Goal: Transaction & Acquisition: Obtain resource

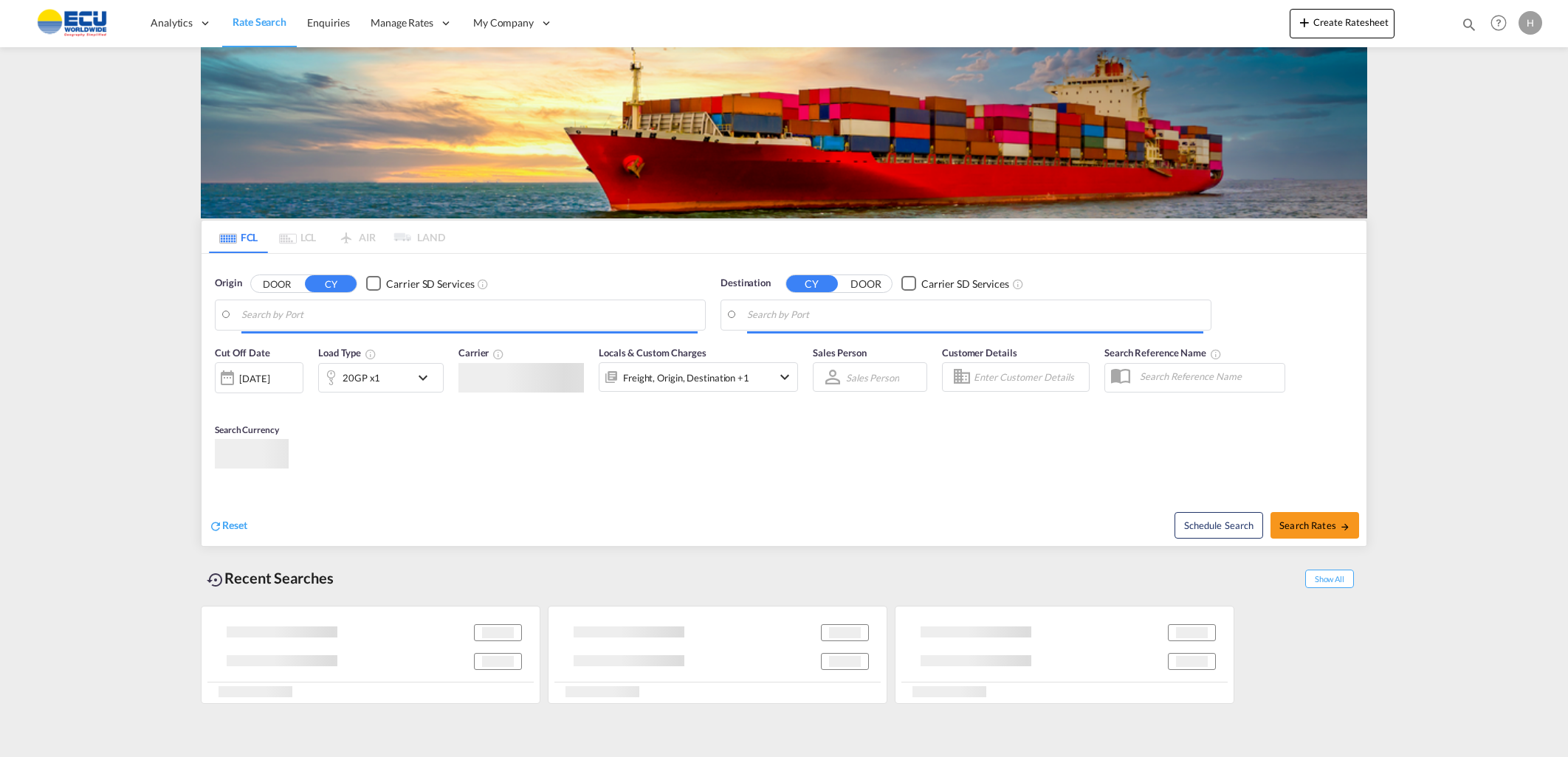
type input "[GEOGRAPHIC_DATA], BEANR"
type input "[GEOGRAPHIC_DATA], CIABJ"
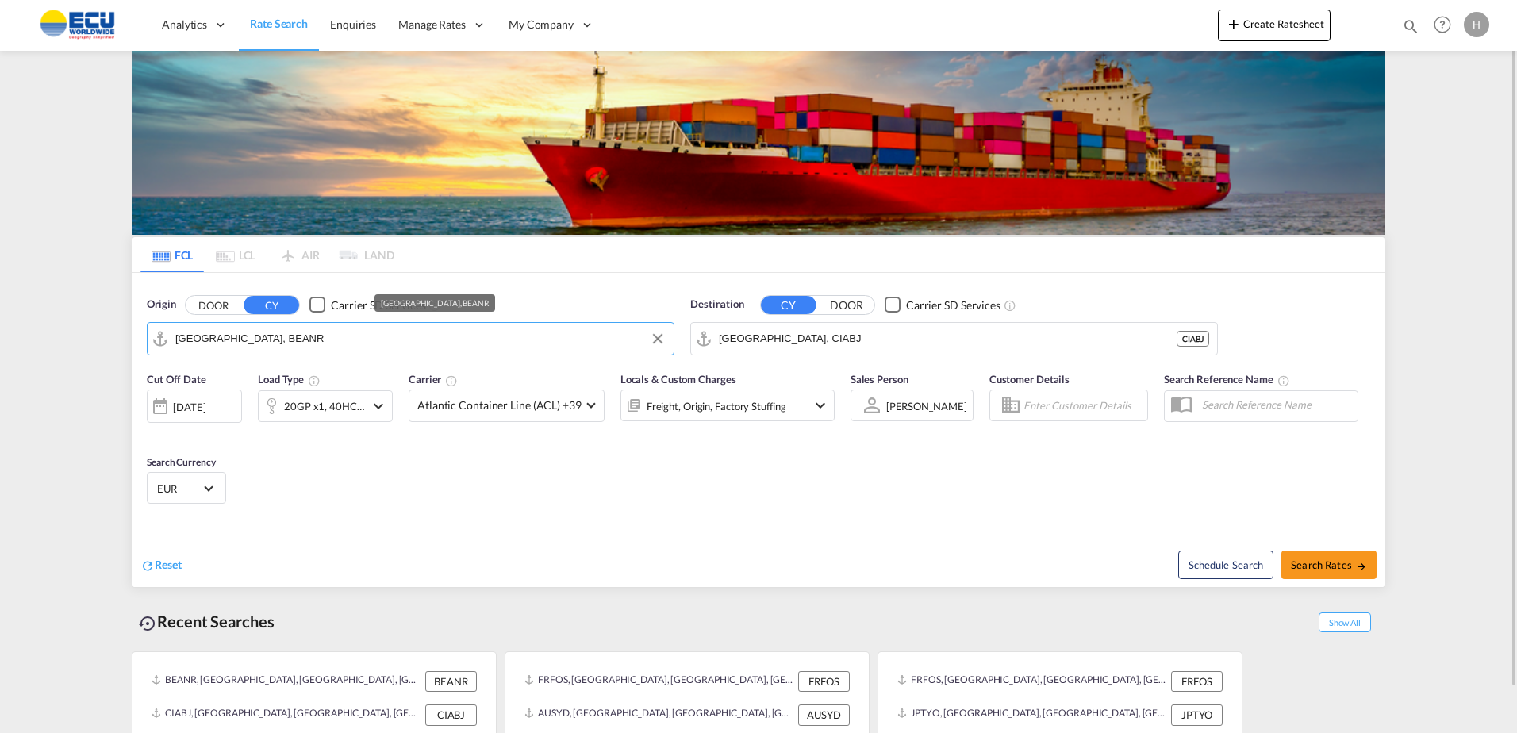
click at [436, 351] on md-autocomplete-wrap "[GEOGRAPHIC_DATA], BEANR" at bounding box center [420, 343] width 490 height 32
click at [440, 341] on input "[GEOGRAPHIC_DATA], BEANR" at bounding box center [420, 339] width 490 height 24
click at [301, 377] on div "Le Havre [GEOGRAPHIC_DATA] FRLEH" at bounding box center [306, 383] width 317 height 48
type input "[GEOGRAPHIC_DATA], [GEOGRAPHIC_DATA]"
click at [824, 333] on input "[GEOGRAPHIC_DATA], CIABJ" at bounding box center [964, 339] width 490 height 24
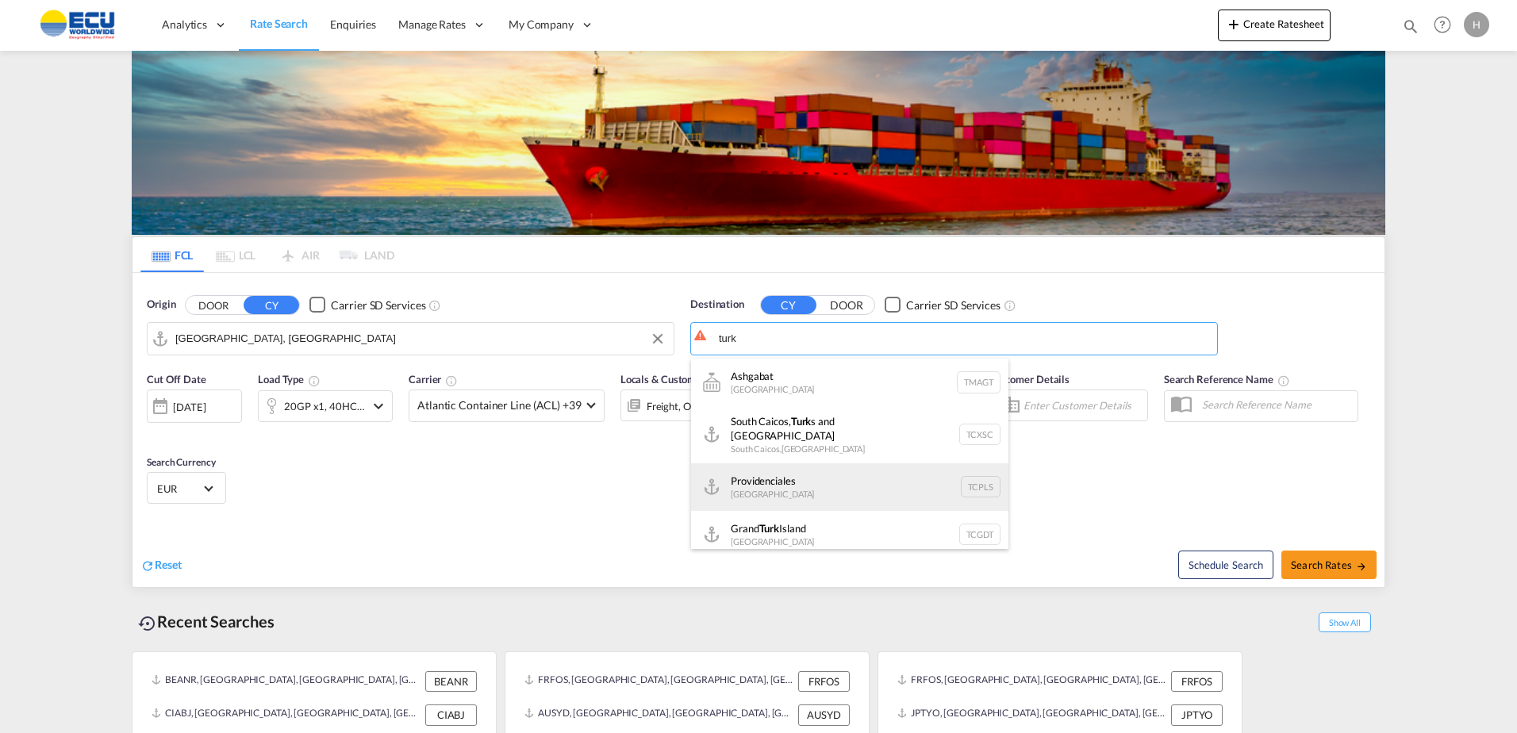
click at [860, 485] on div "Providenciales [GEOGRAPHIC_DATA] TCPLS" at bounding box center [849, 487] width 317 height 48
type input "Providenciales, TCPLS"
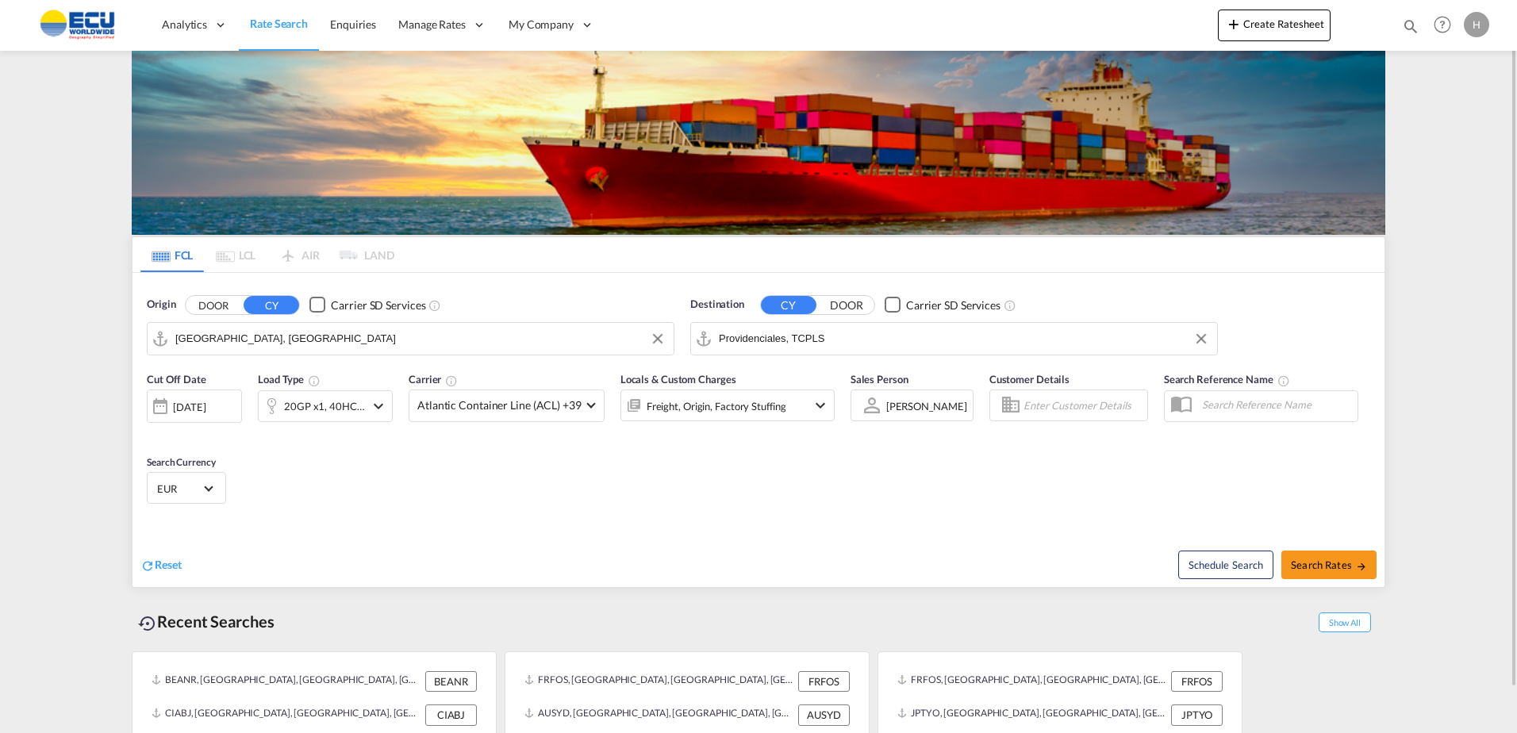
click at [333, 399] on div "20GP x1, 40HC x1" at bounding box center [324, 406] width 81 height 22
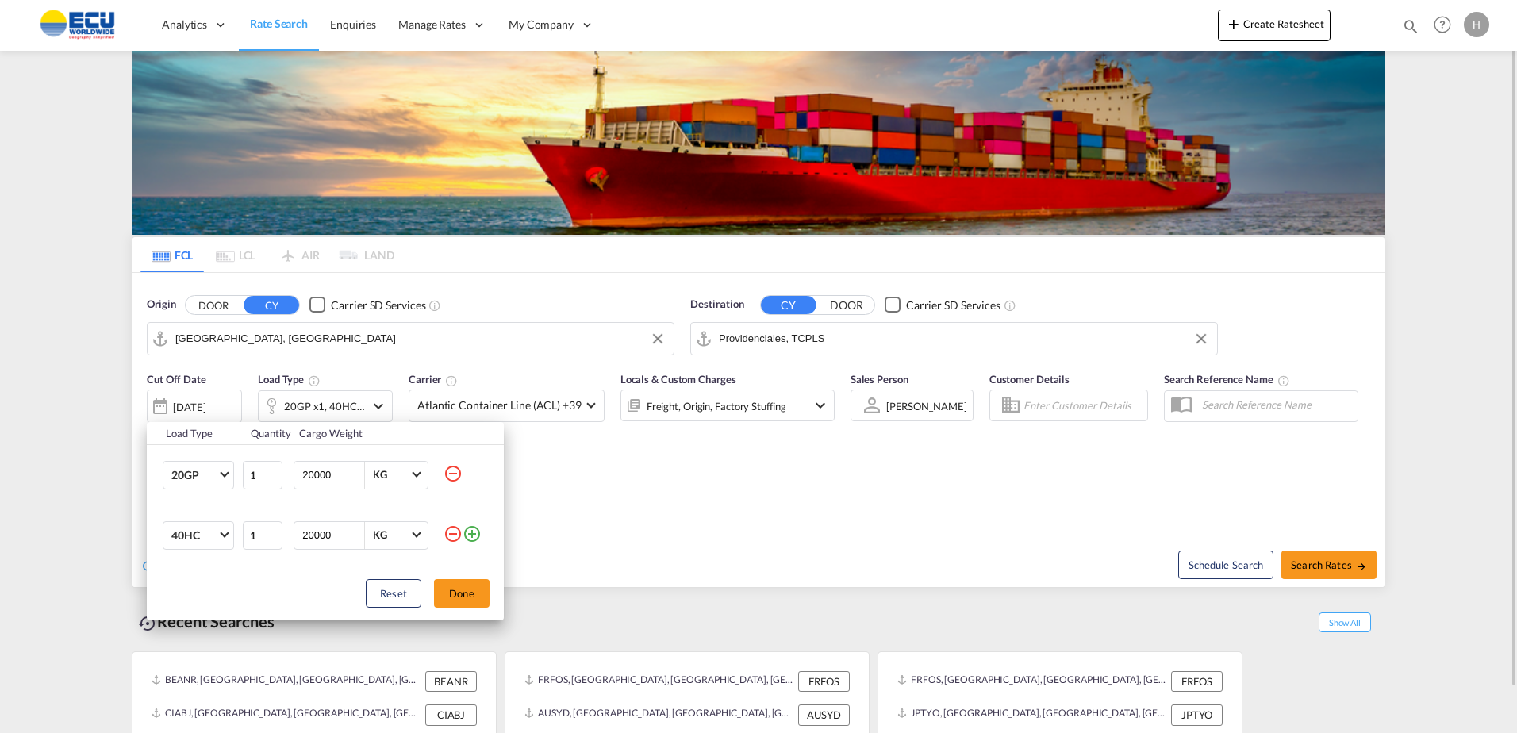
click at [620, 489] on div "Load Type Quantity Cargo Weight 20GP 20GP 40GP 40HC 45HC 20RE 40RE 40HR 20OT 40…" at bounding box center [758, 366] width 1517 height 733
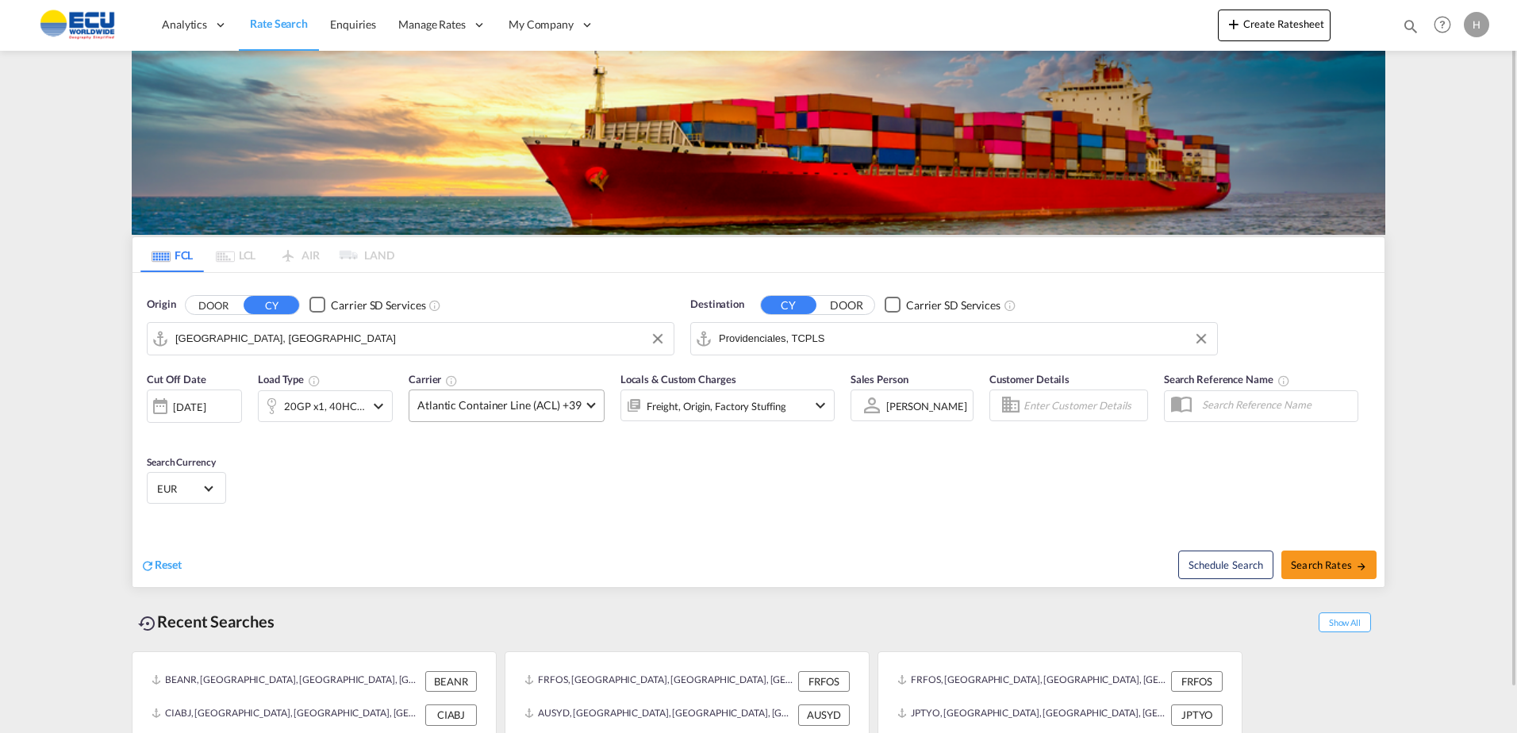
click at [535, 400] on span "Atlantic Container Line (ACL) +39" at bounding box center [499, 406] width 164 height 16
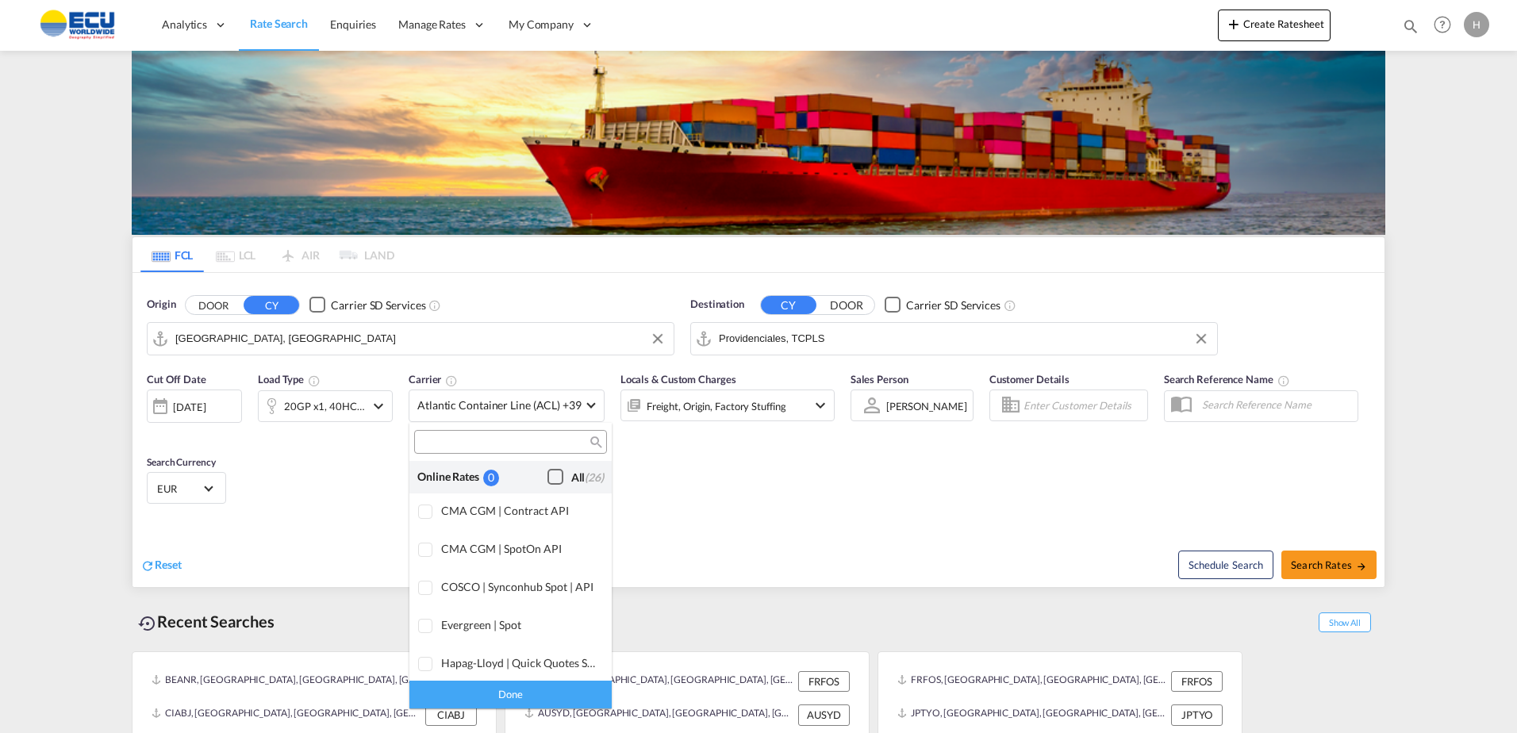
click at [547, 472] on div "Checkbox No Ink" at bounding box center [555, 477] width 16 height 16
click at [559, 686] on div "Done" at bounding box center [510, 695] width 202 height 28
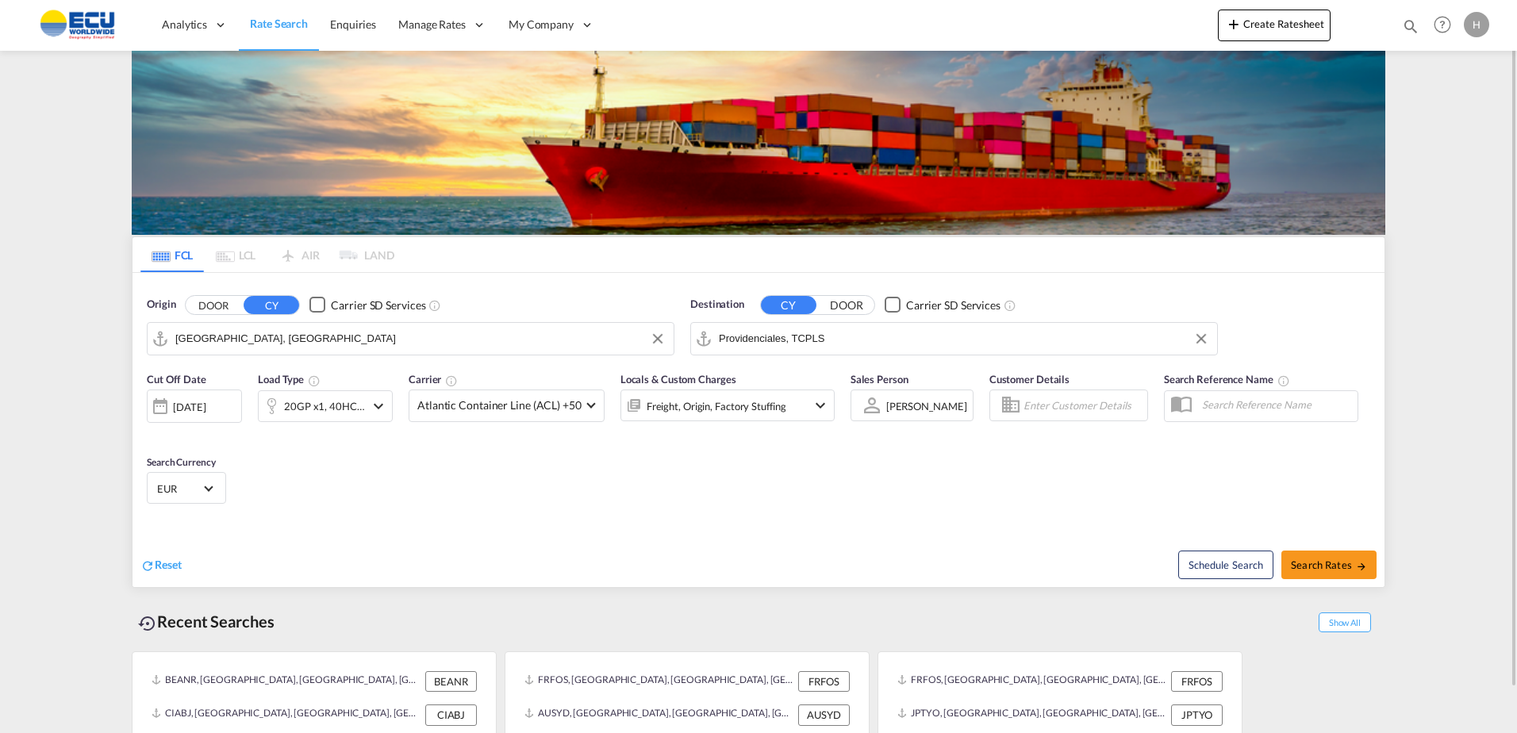
click at [670, 536] on div "Reset" at bounding box center [451, 553] width 622 height 44
click at [785, 413] on div "Freight, Origin, Factory Stuffing" at bounding box center [706, 406] width 170 height 32
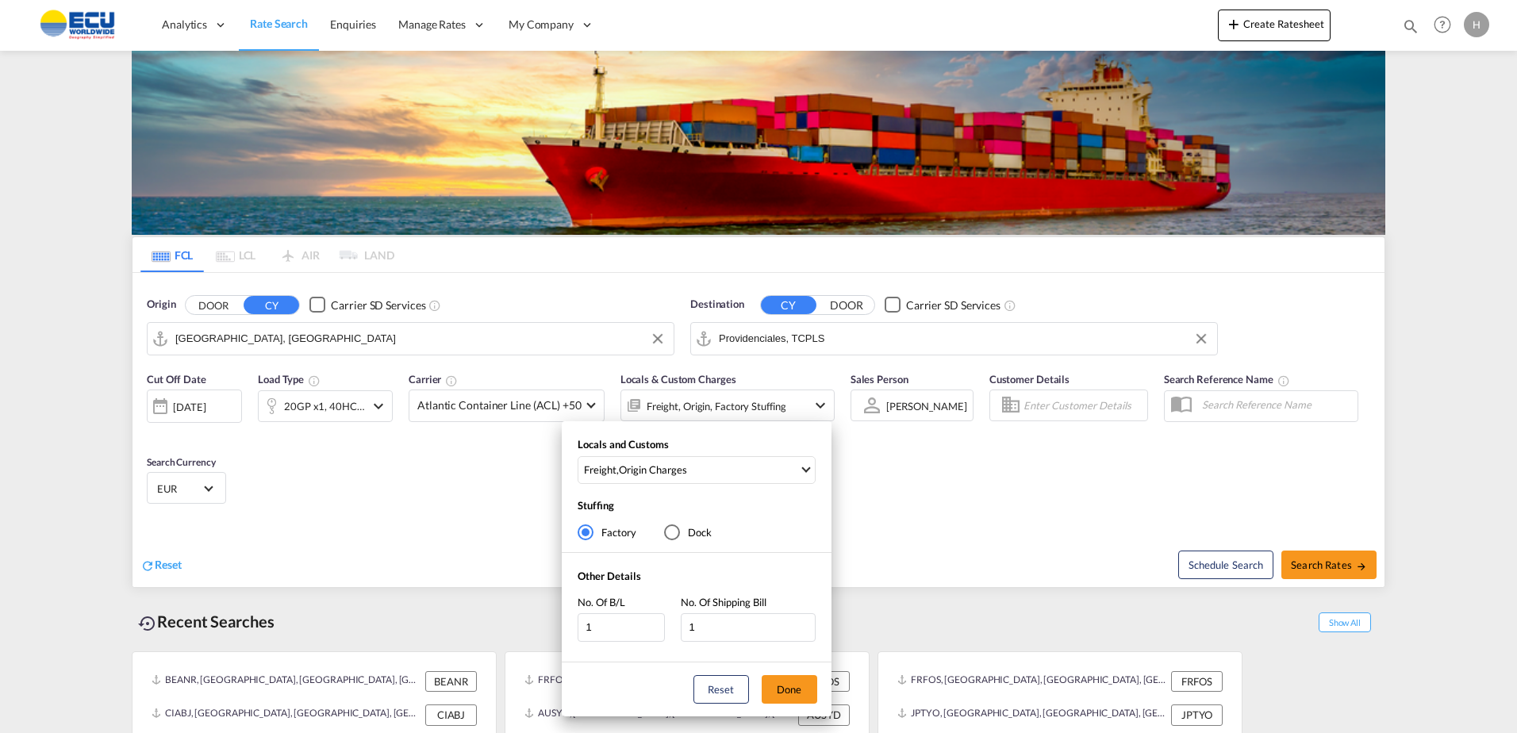
click at [1004, 464] on div "Locals and Customs Freight , Origin Charges Clear All Select All Freight Origin…" at bounding box center [758, 366] width 1517 height 733
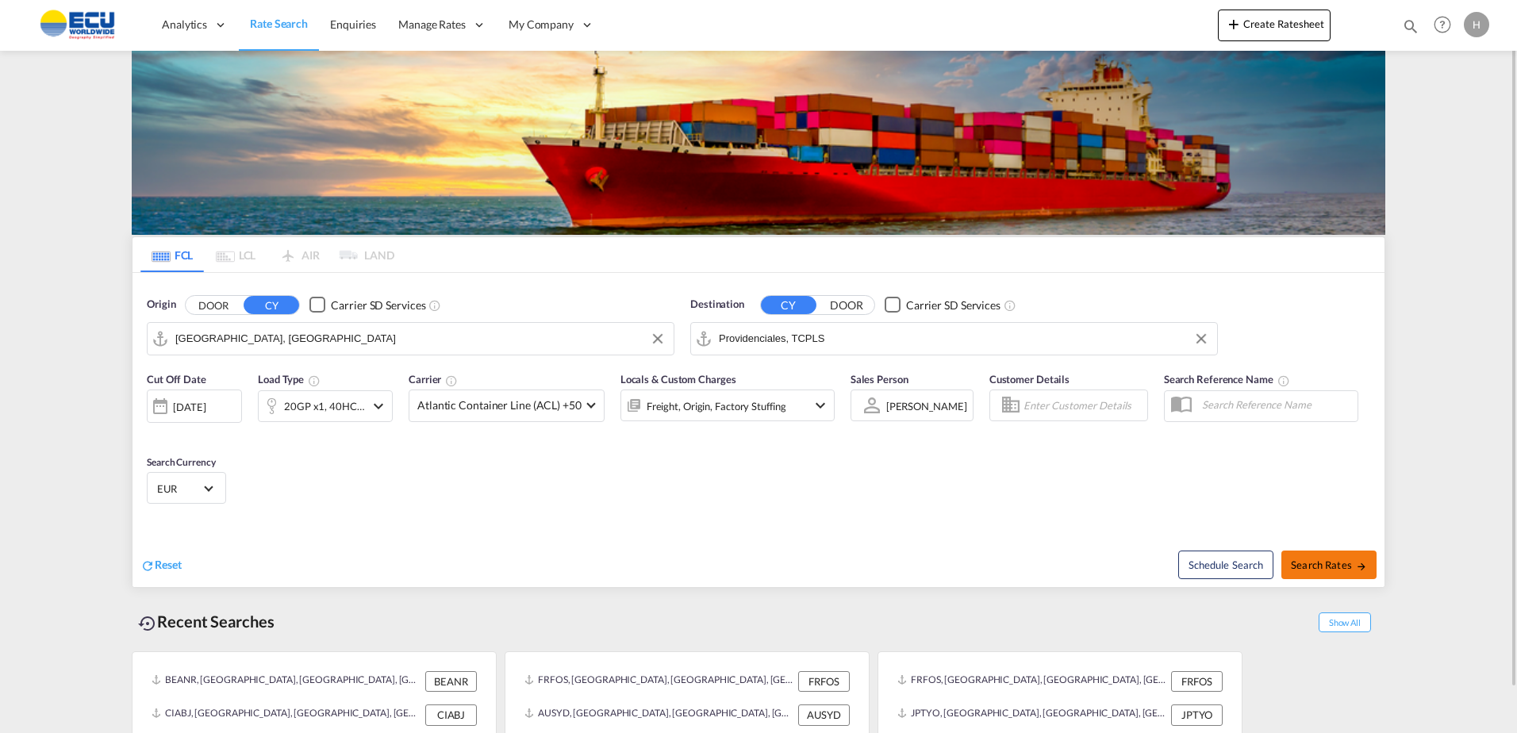
click at [1312, 554] on button "Search Rates" at bounding box center [1328, 565] width 95 height 29
type input "FRLEH to TCPLS / [DATE]"
